Goal: Task Accomplishment & Management: Manage account settings

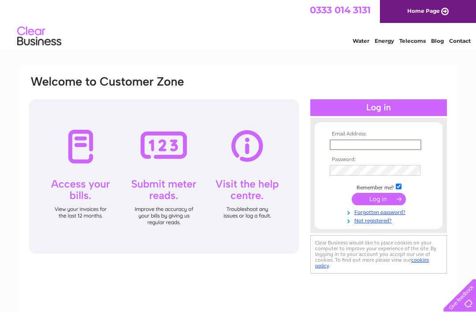
type input "[EMAIL_ADDRESS][DOMAIN_NAME]"
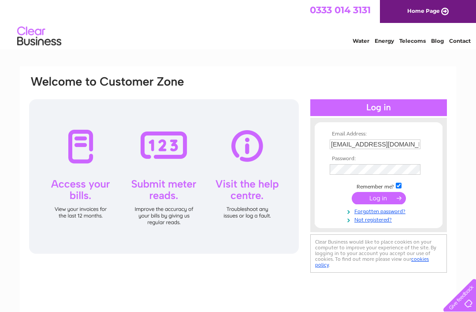
click at [379, 199] on input "submit" at bounding box center [379, 198] width 54 height 12
click at [369, 204] on input "submit" at bounding box center [379, 198] width 54 height 12
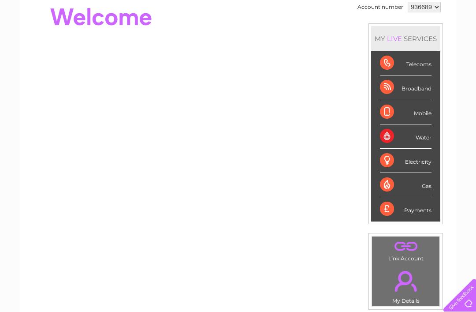
scroll to position [106, 0]
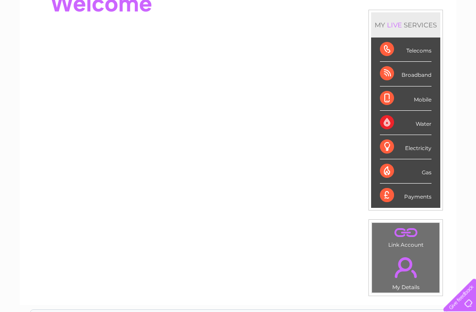
click at [21, 210] on div "Account number 936689 MY LIVE SERVICES Telecoms Broadband Mobile Water Electric…" at bounding box center [238, 142] width 437 height 328
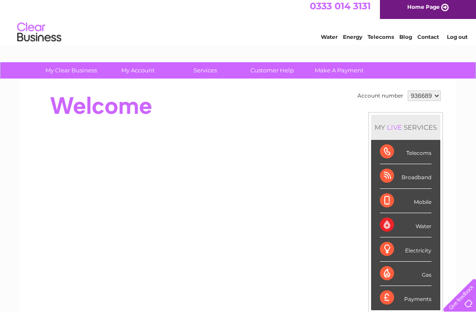
scroll to position [0, 0]
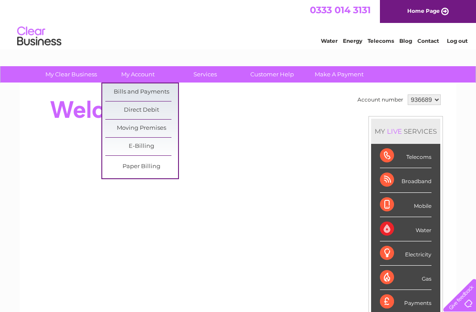
click at [121, 92] on link "Bills and Payments" at bounding box center [141, 92] width 73 height 18
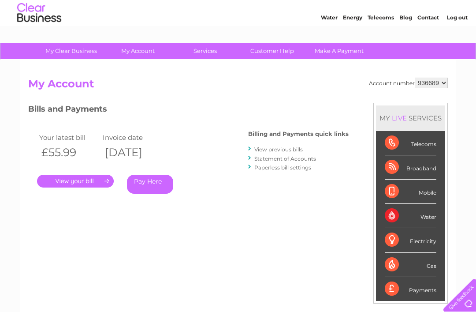
scroll to position [24, 0]
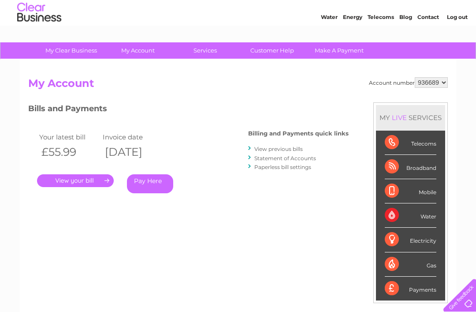
click at [68, 182] on link "." at bounding box center [75, 180] width 77 height 13
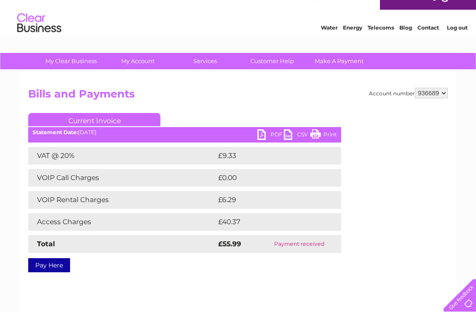
scroll to position [14, 0]
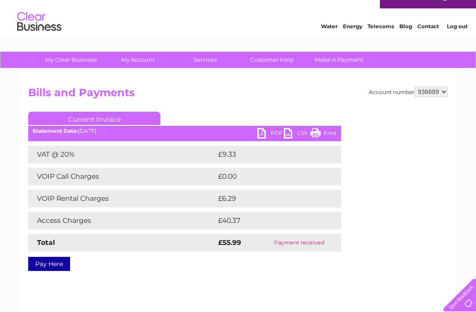
click at [261, 137] on link "PDF" at bounding box center [270, 134] width 26 height 13
